Goal: Task Accomplishment & Management: Manage account settings

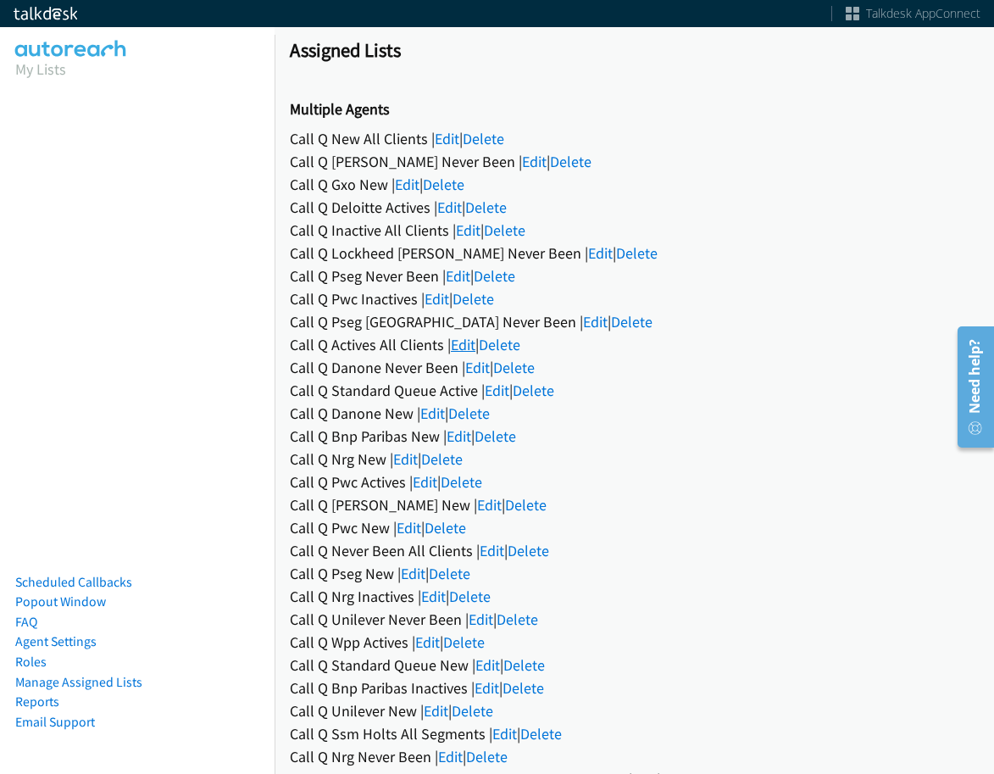
click at [462, 346] on link "Edit" at bounding box center [463, 344] width 25 height 19
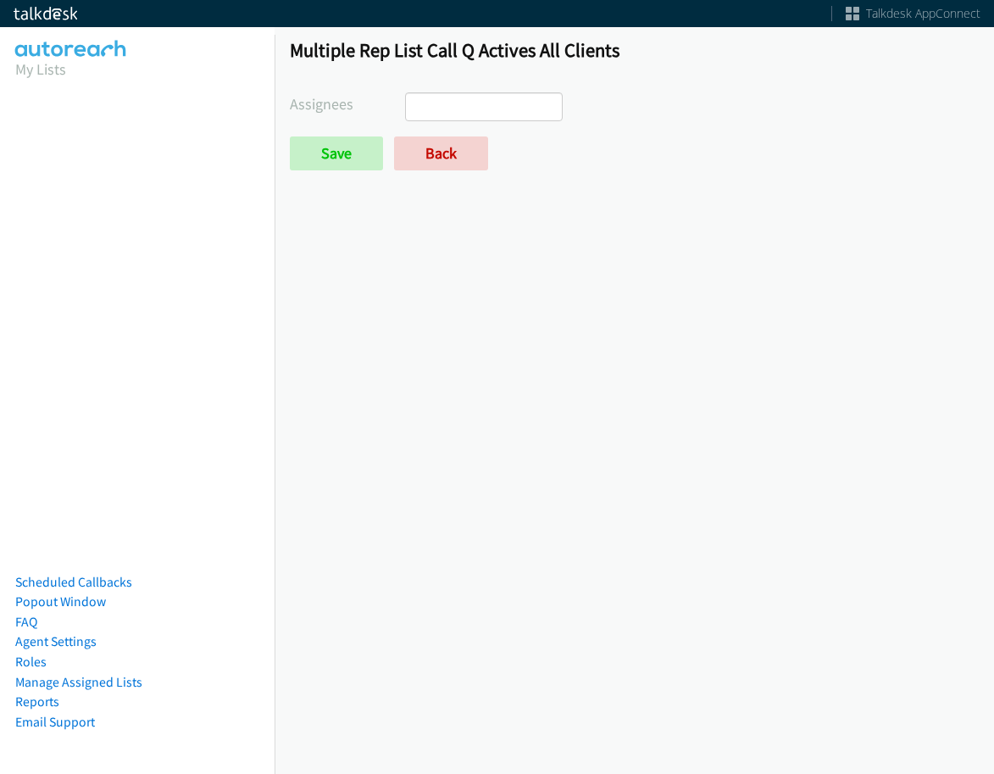
click at [439, 104] on input "search" at bounding box center [435, 106] width 59 height 27
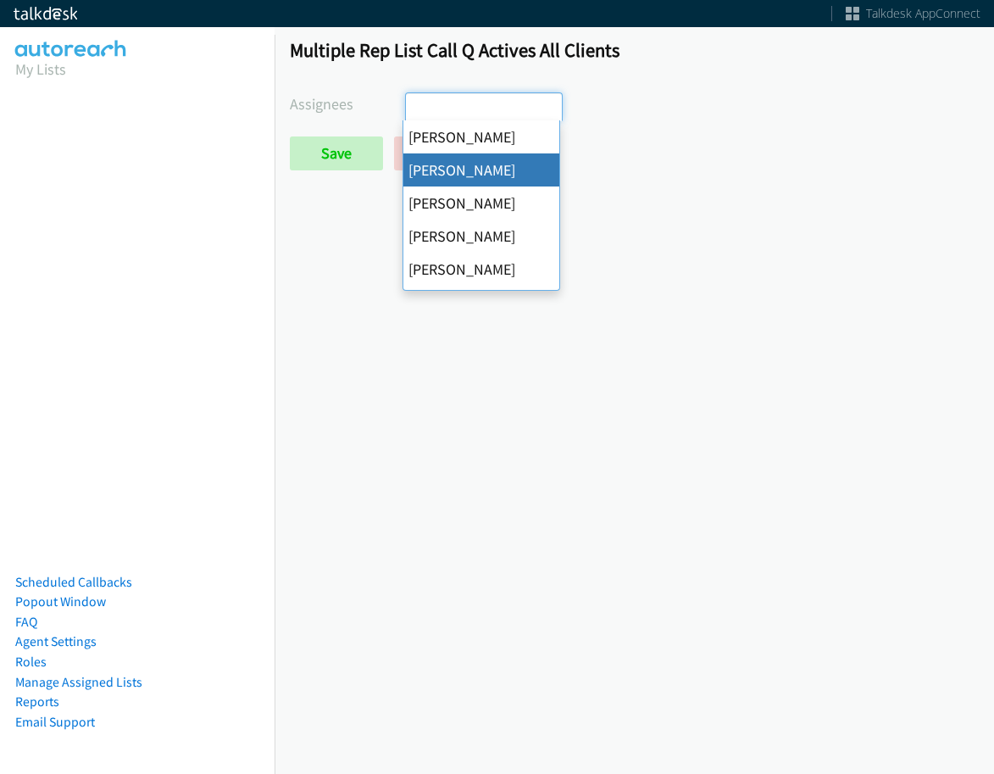
select select "05d74157-9386-4beb-b15d-36aa9c6f71bc"
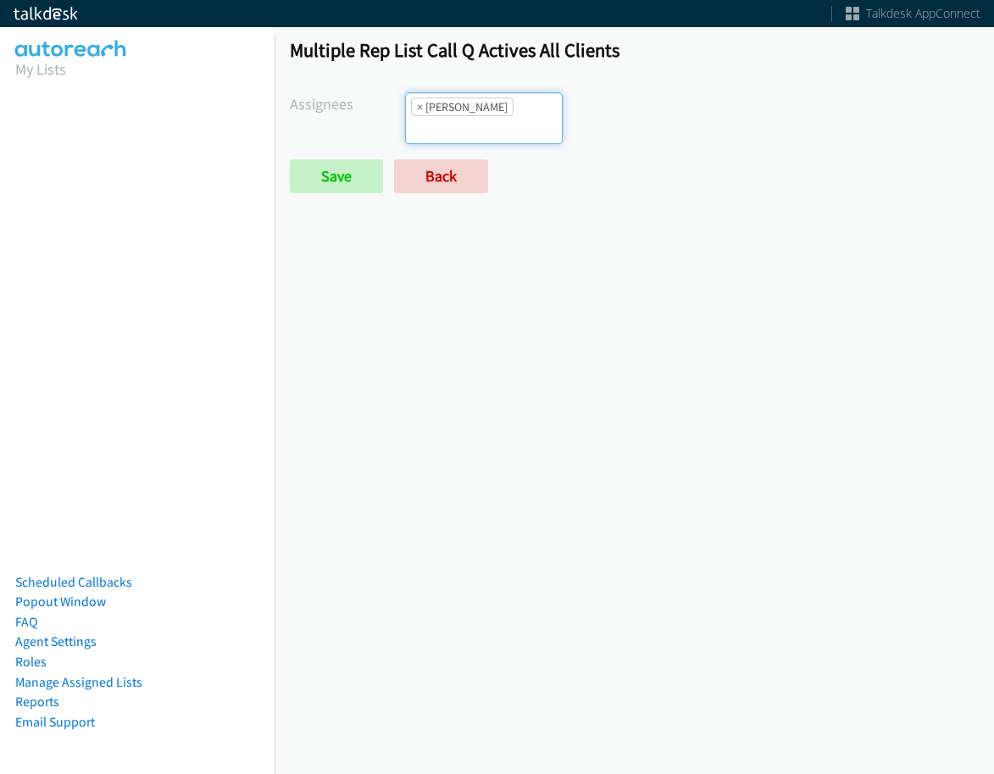
click at [478, 129] on form "Assignees Abigail Odhiambo Alana Ruiz Cathy Shahan Charles Ross Daquaya Johnson…" at bounding box center [634, 142] width 689 height 101
click at [465, 116] on input "search" at bounding box center [435, 129] width 59 height 27
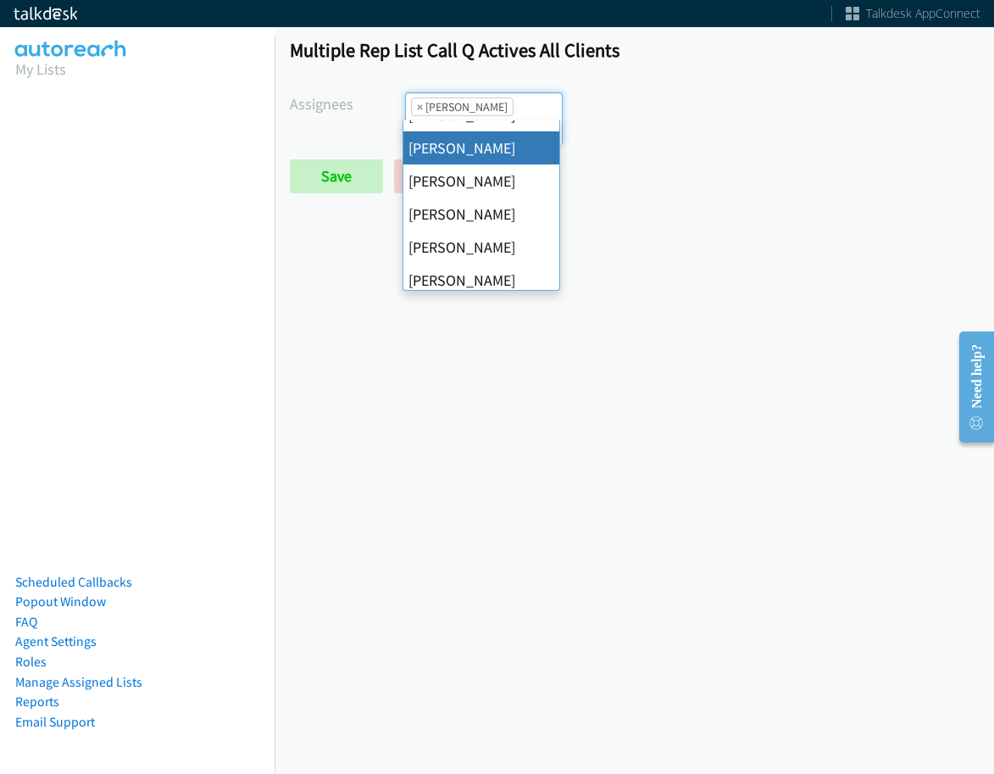
scroll to position [170, 0]
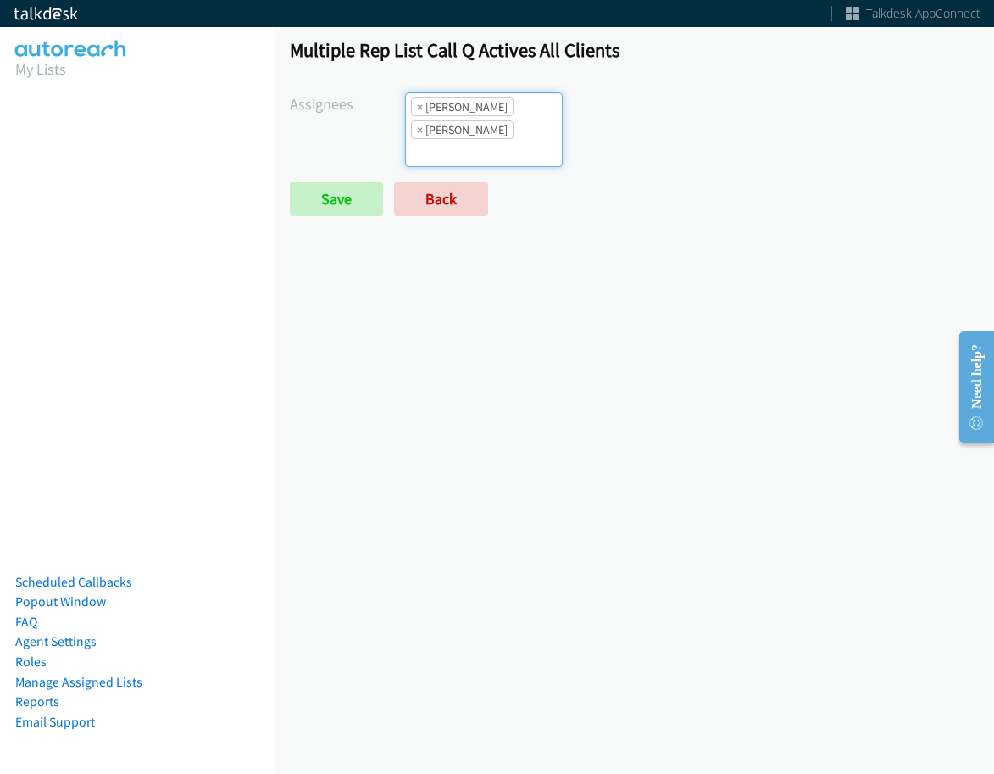
click at [489, 120] on li "× Jasmin Martinez" at bounding box center [462, 129] width 103 height 19
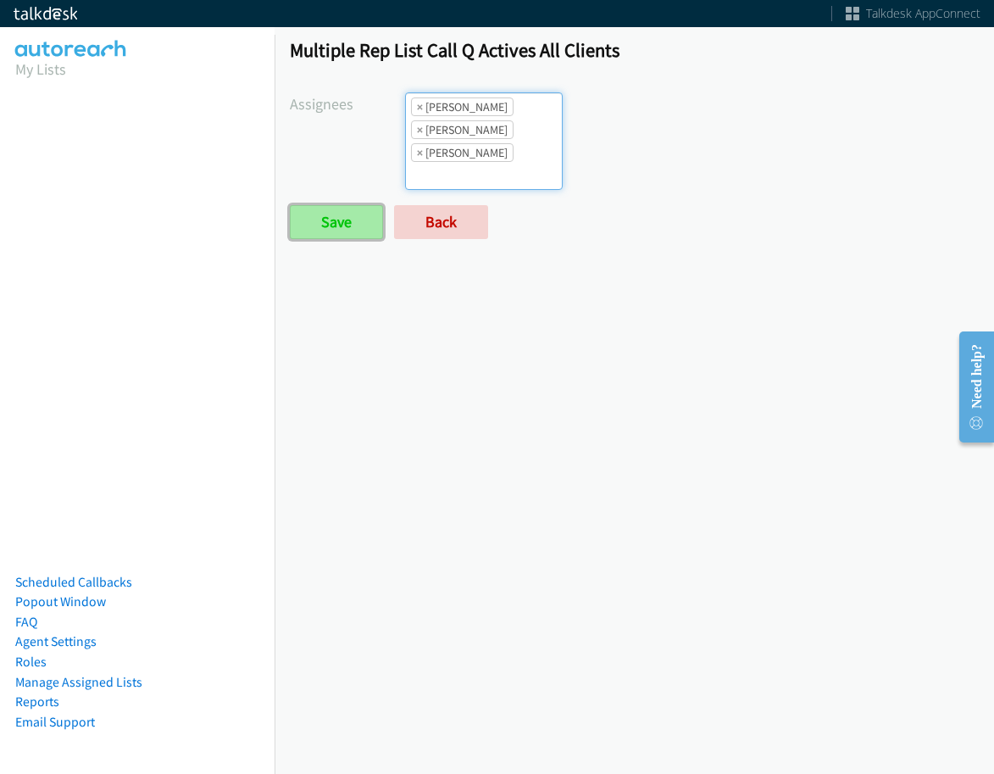
click at [360, 220] on input "Save" at bounding box center [336, 222] width 93 height 34
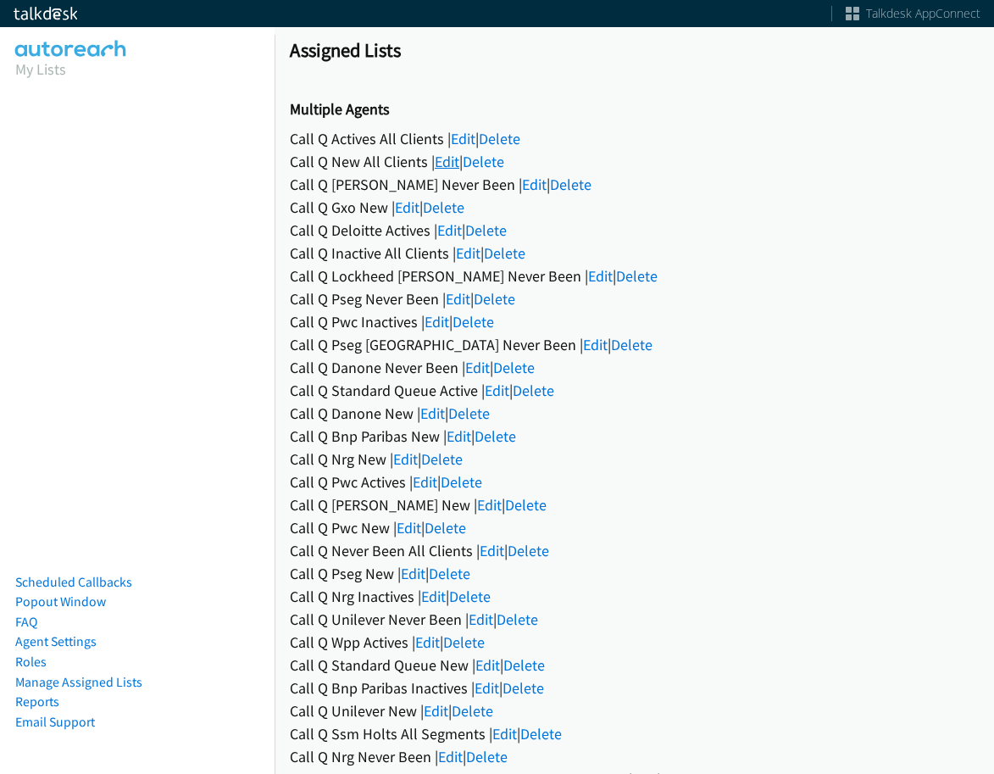
click at [442, 169] on link "Edit" at bounding box center [447, 161] width 25 height 19
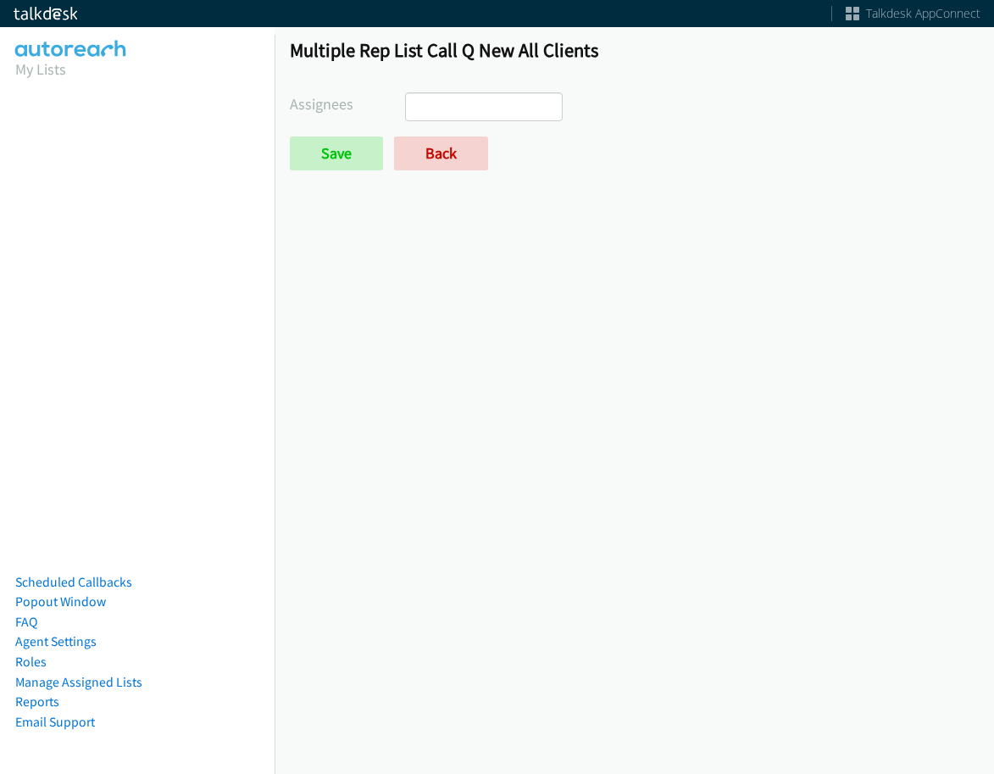
select select
click at [431, 170] on link "Back" at bounding box center [441, 153] width 94 height 34
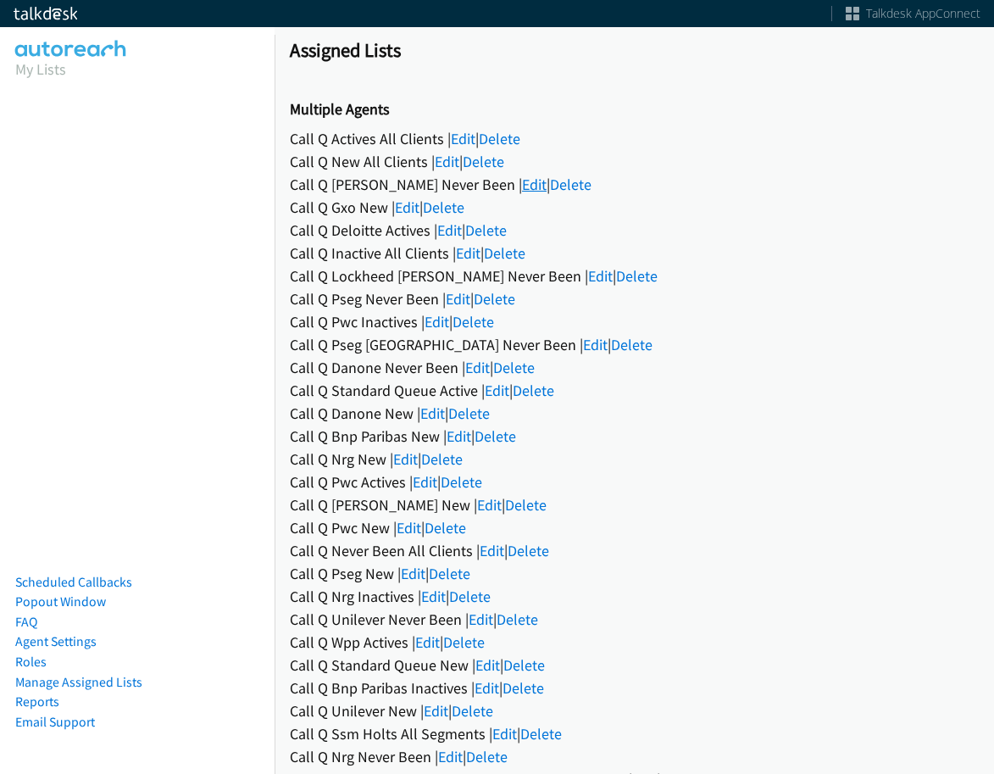
click at [522, 192] on link "Edit" at bounding box center [534, 184] width 25 height 19
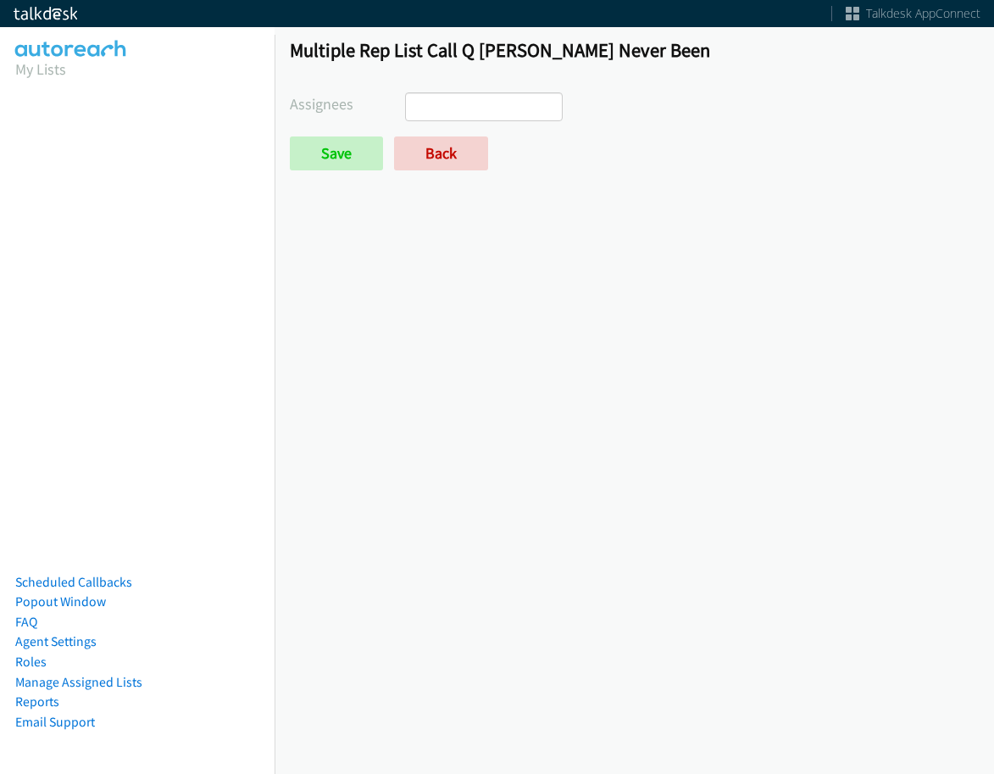
select select
click at [445, 143] on link "Back" at bounding box center [441, 153] width 94 height 34
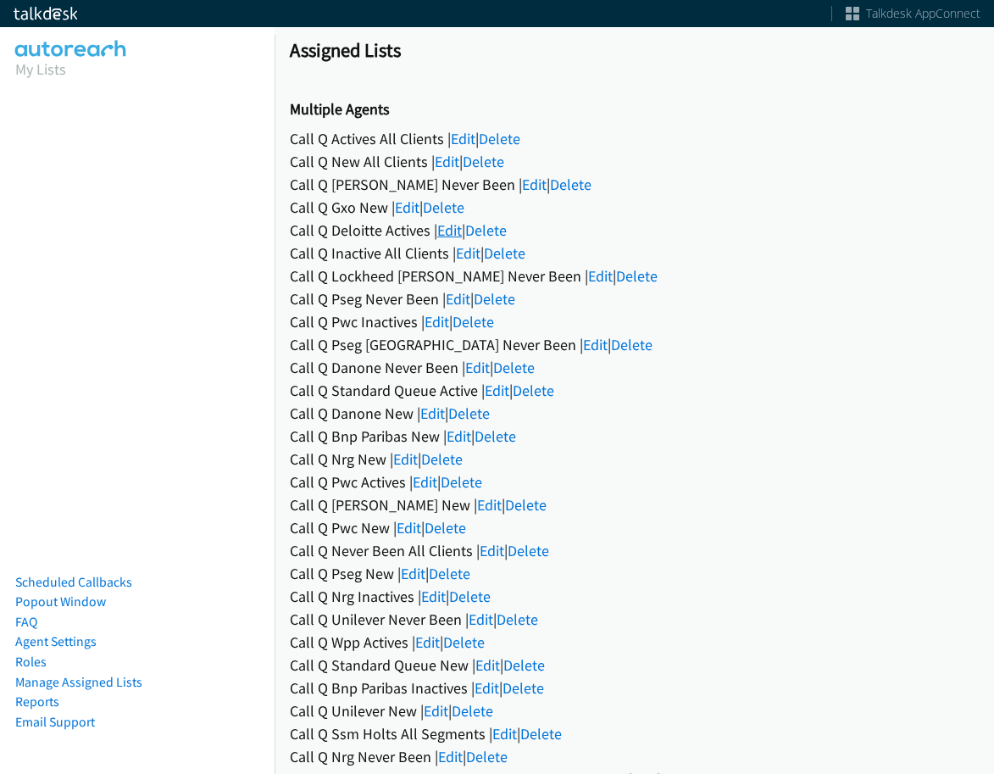
click at [446, 232] on link "Edit" at bounding box center [449, 229] width 25 height 19
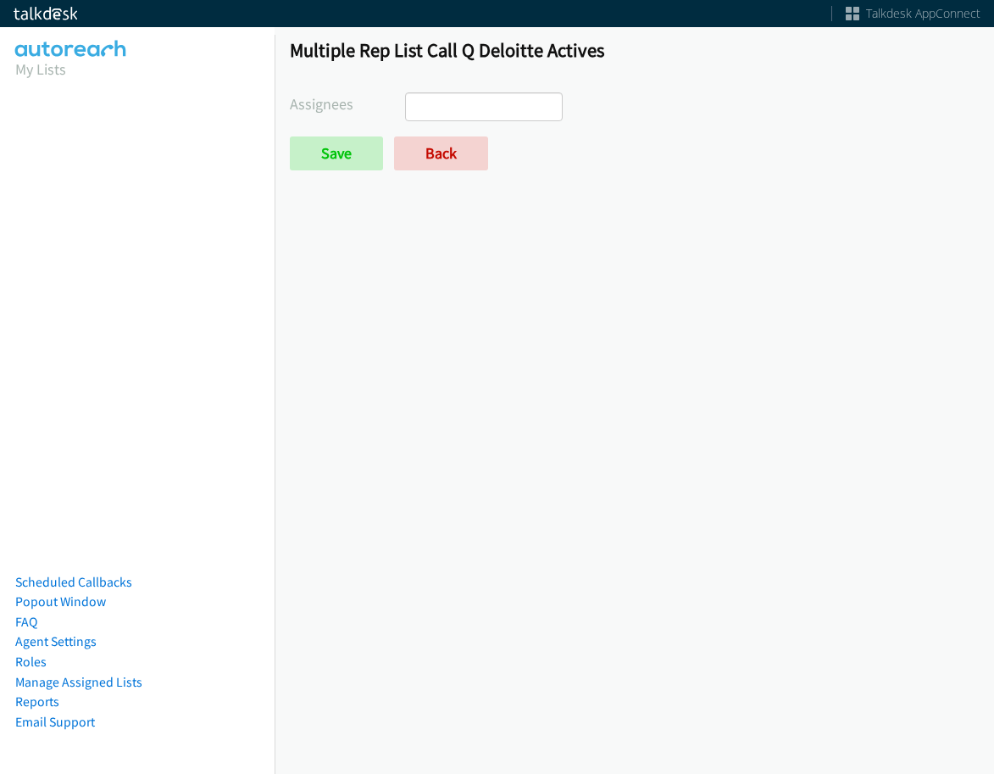
select select
click at [430, 158] on link "Back" at bounding box center [441, 153] width 94 height 34
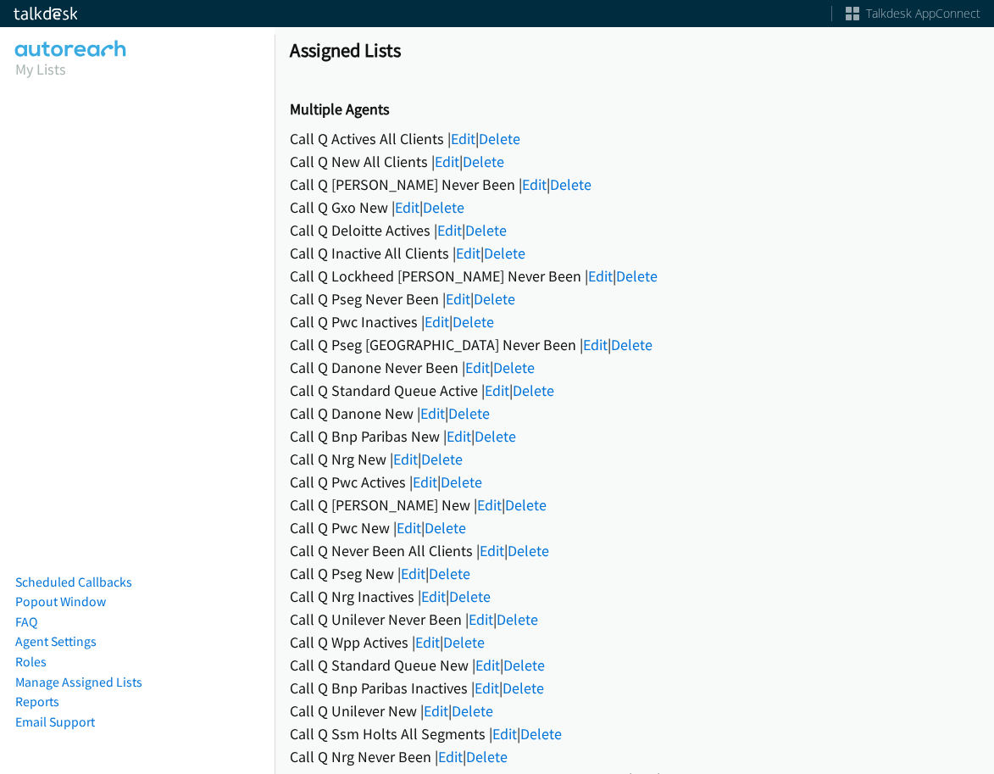
click at [393, 205] on div "Call Q Gxo New | Edit | Delete" at bounding box center [634, 207] width 689 height 23
click at [410, 203] on link "Edit" at bounding box center [407, 206] width 25 height 19
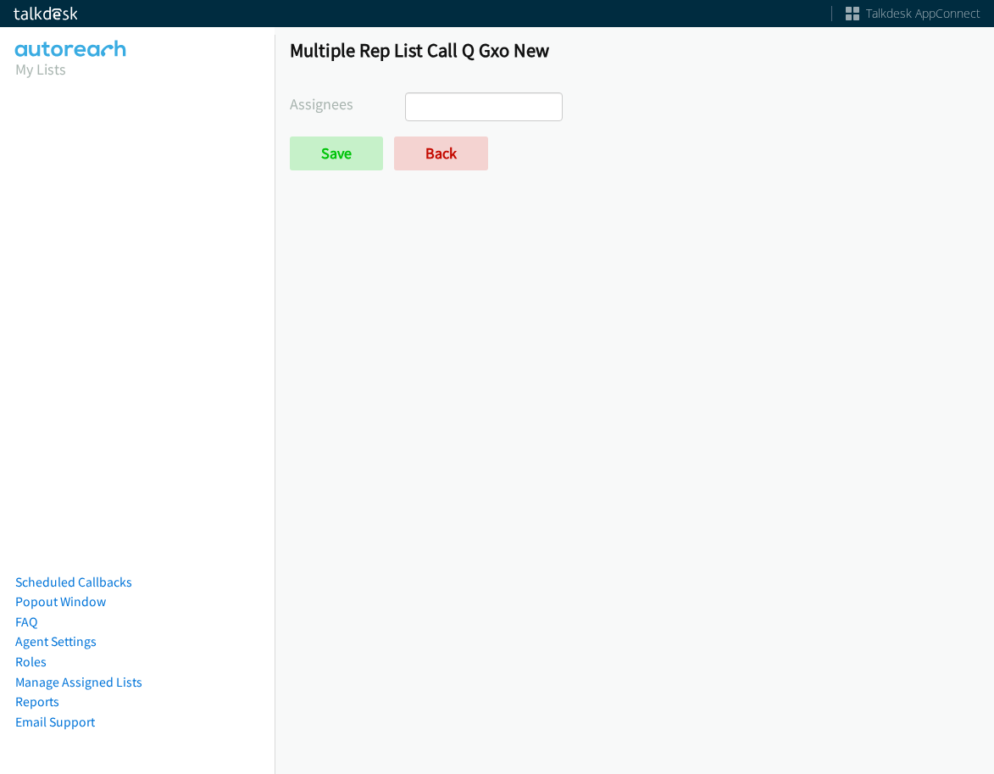
select select
click at [409, 156] on link "Back" at bounding box center [441, 153] width 94 height 34
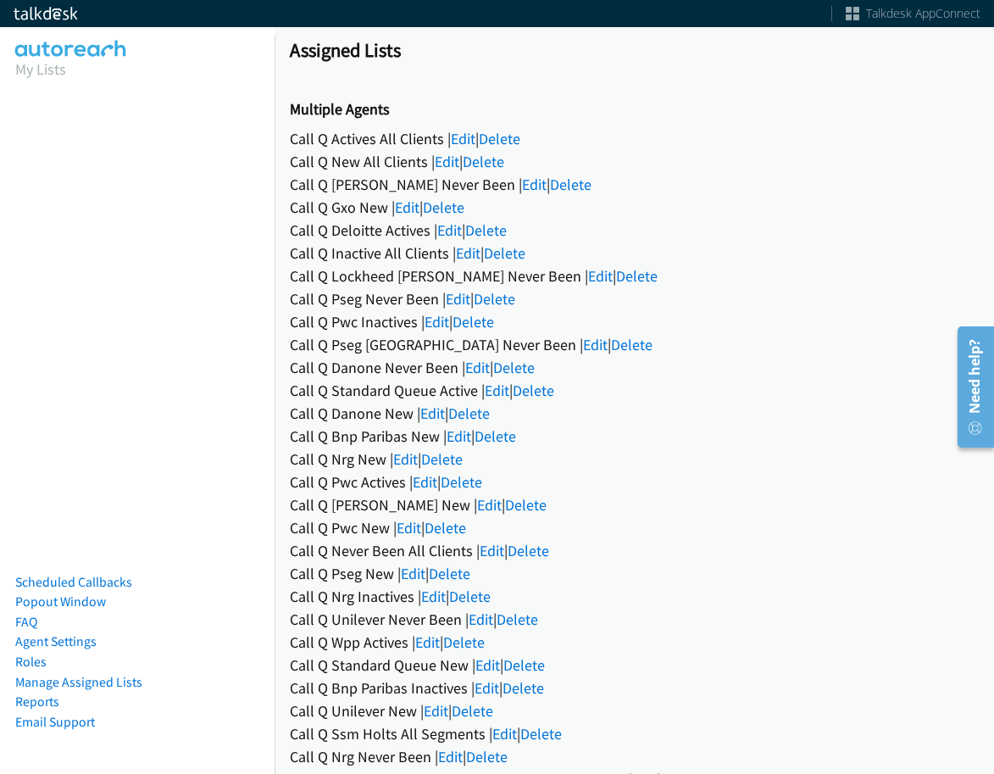
click at [704, 411] on div "Call Q Danone New | Edit | Delete" at bounding box center [634, 413] width 689 height 23
